Goal: Task Accomplishment & Management: Manage account settings

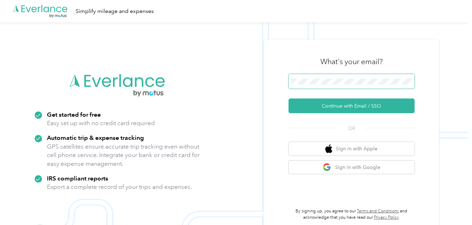
click at [339, 75] on span at bounding box center [352, 81] width 126 height 15
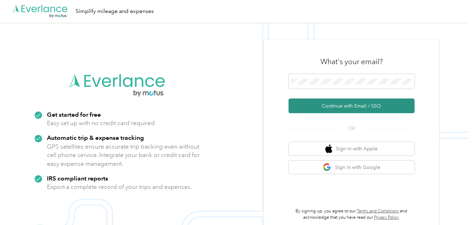
click at [324, 105] on button "Continue with Email / SSO" at bounding box center [352, 105] width 126 height 15
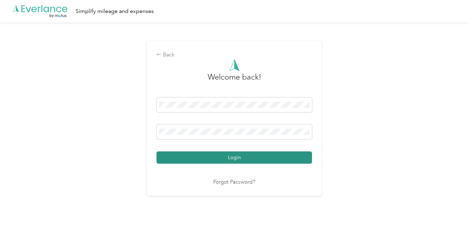
click at [228, 156] on button "Login" at bounding box center [235, 157] width 156 height 12
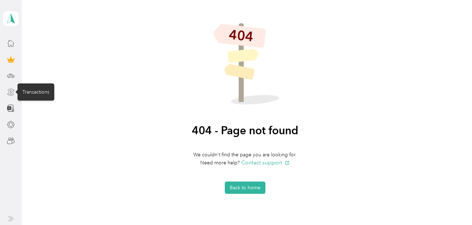
click at [12, 89] on icon at bounding box center [11, 89] width 7 height 2
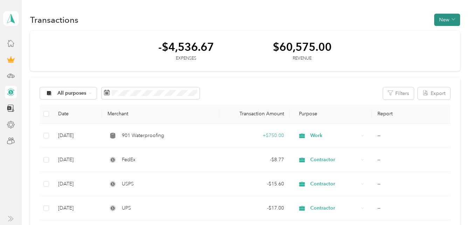
click at [448, 19] on button "New" at bounding box center [447, 20] width 26 height 12
click at [442, 44] on span "Revenue" at bounding box center [443, 45] width 19 height 7
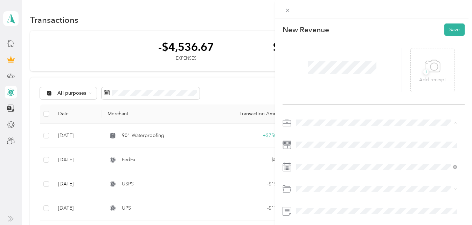
click at [303, 24] on div "Work" at bounding box center [377, 24] width 156 height 7
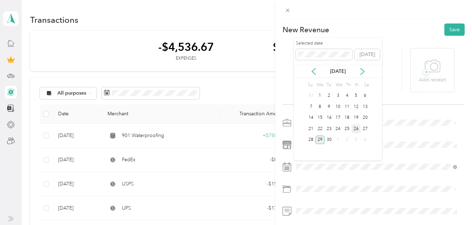
click at [357, 128] on div "26" at bounding box center [356, 128] width 9 height 9
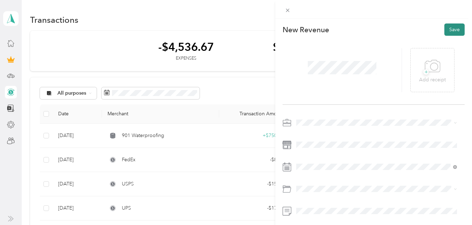
click at [449, 27] on button "Save" at bounding box center [454, 29] width 20 height 12
